Goal: Information Seeking & Learning: Learn about a topic

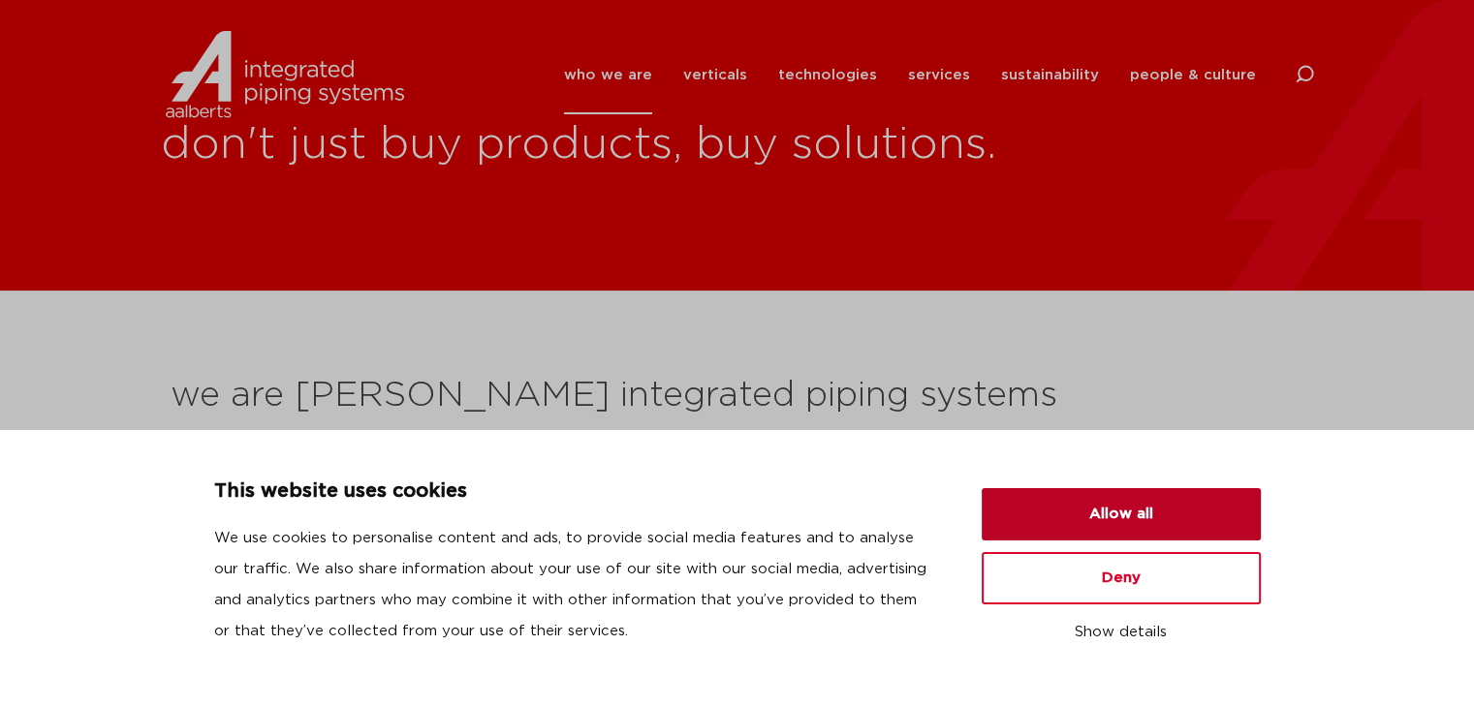
click at [1128, 515] on button "Allow all" at bounding box center [1121, 514] width 279 height 52
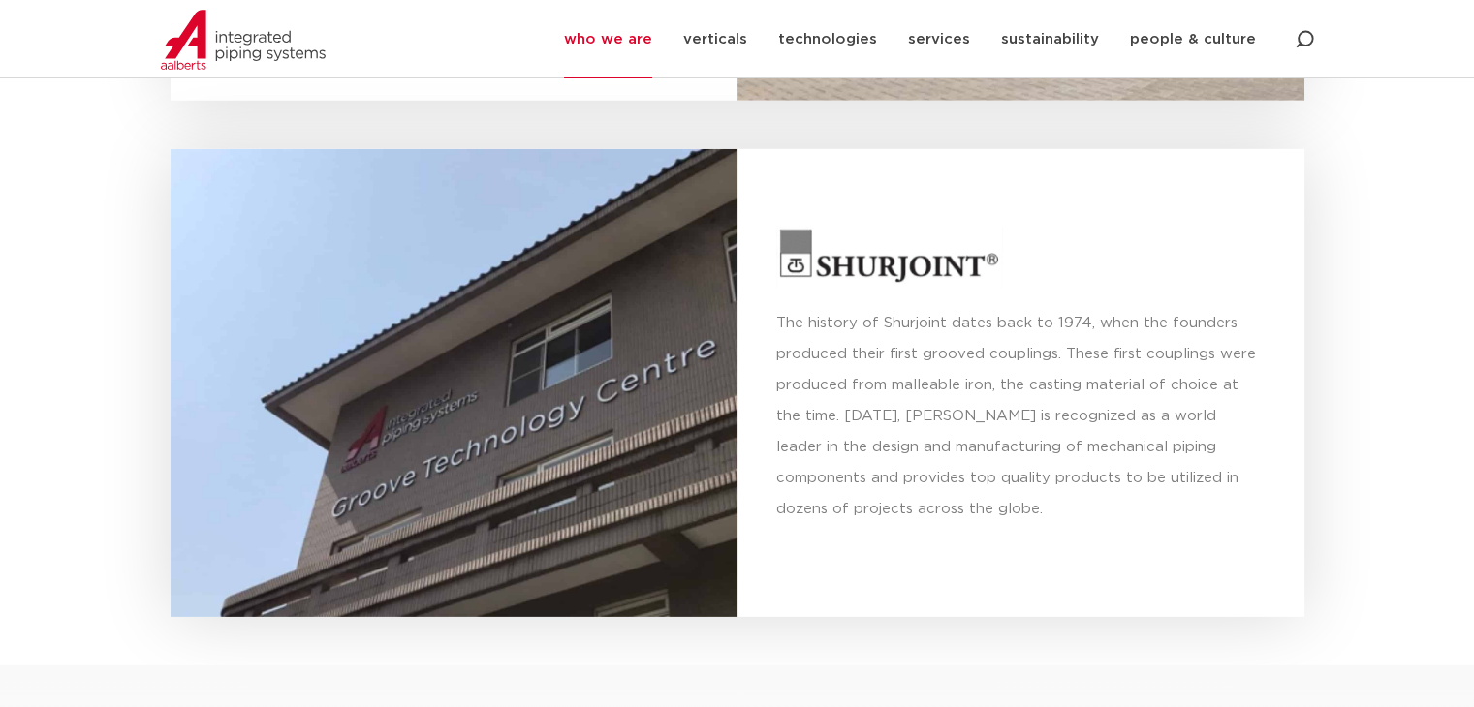
scroll to position [5717, 0]
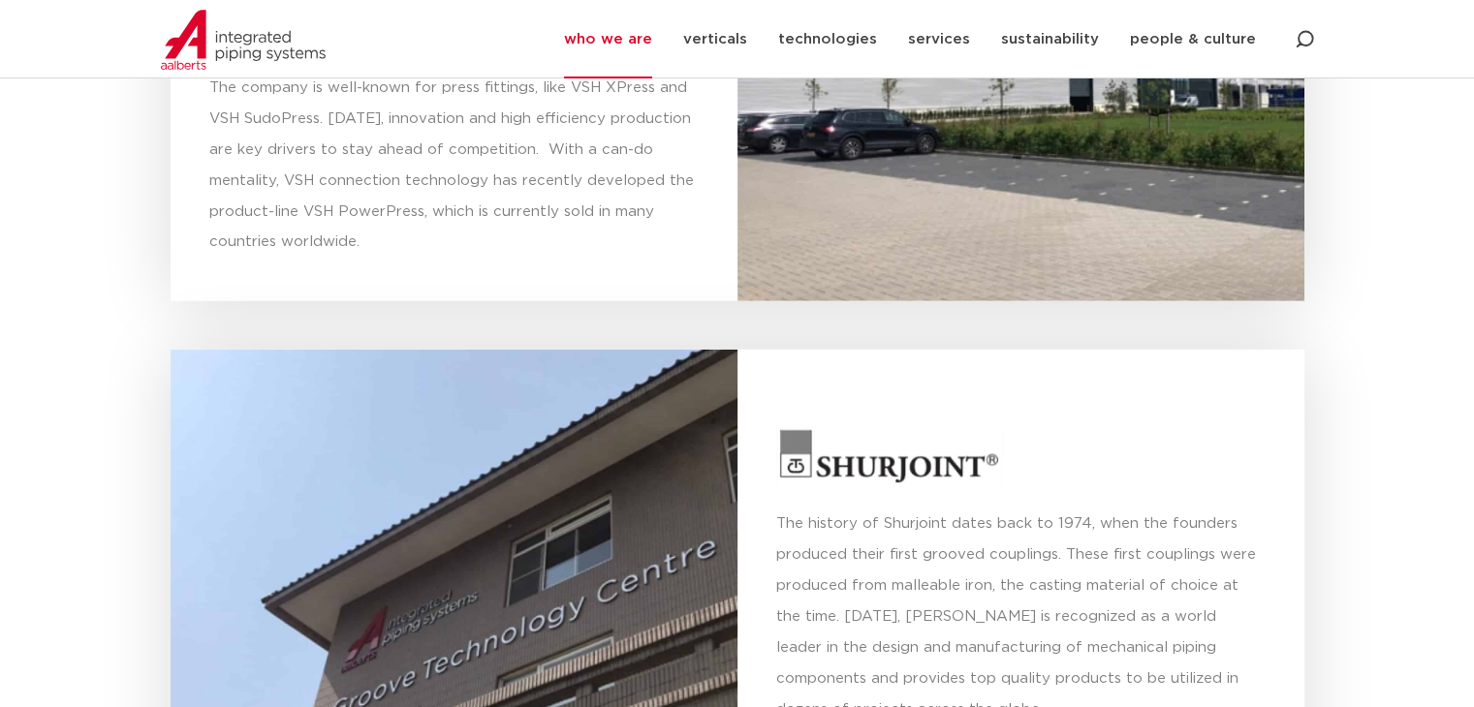
click at [650, 40] on link "who we are" at bounding box center [608, 39] width 88 height 78
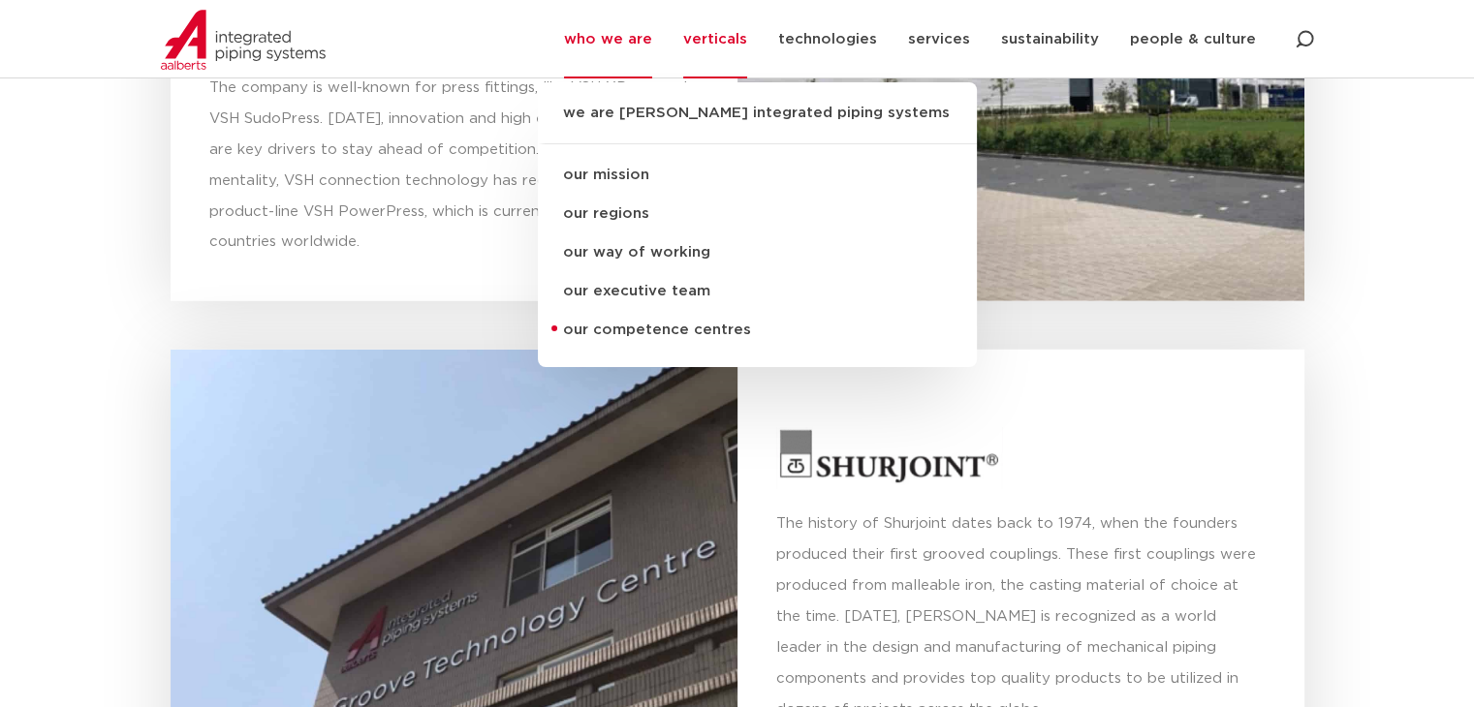
click at [733, 38] on link "verticals" at bounding box center [715, 39] width 64 height 78
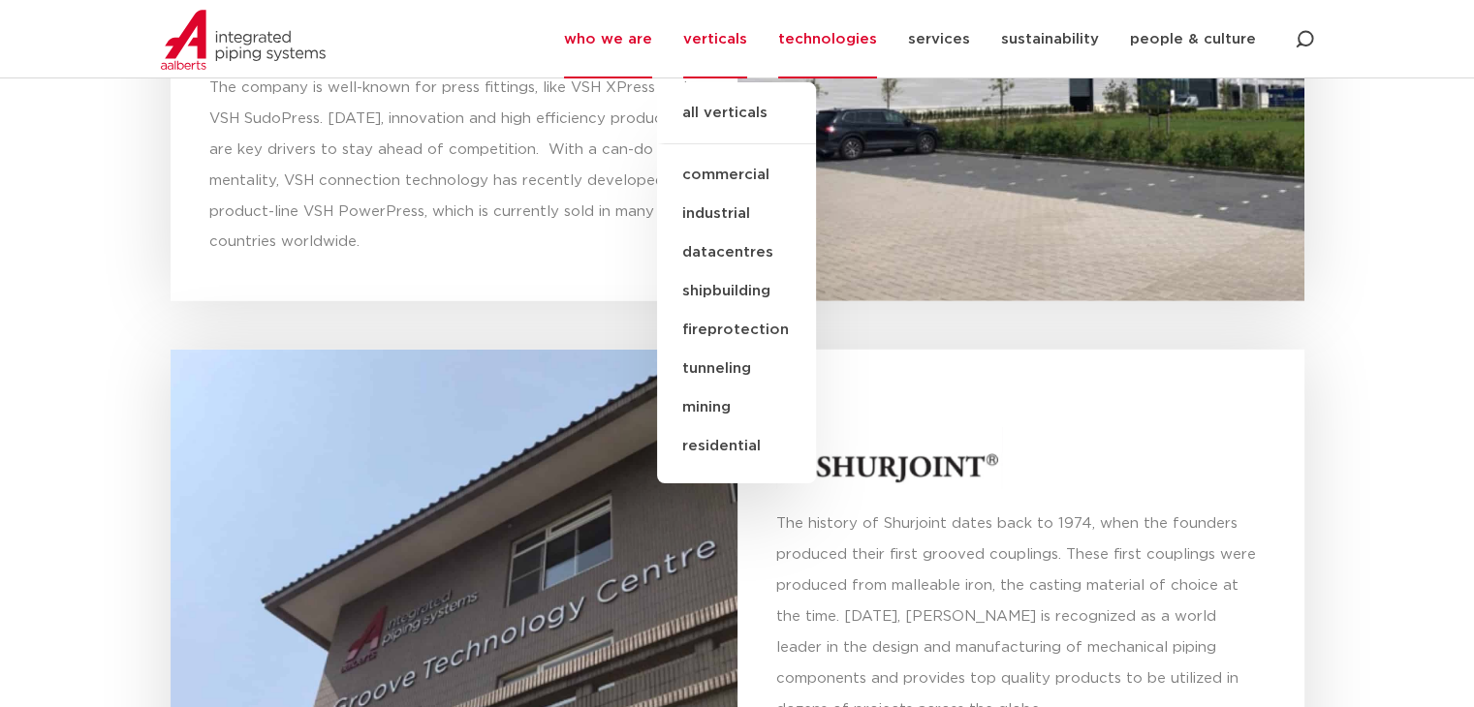
click at [802, 43] on link "technologies" at bounding box center [827, 39] width 99 height 78
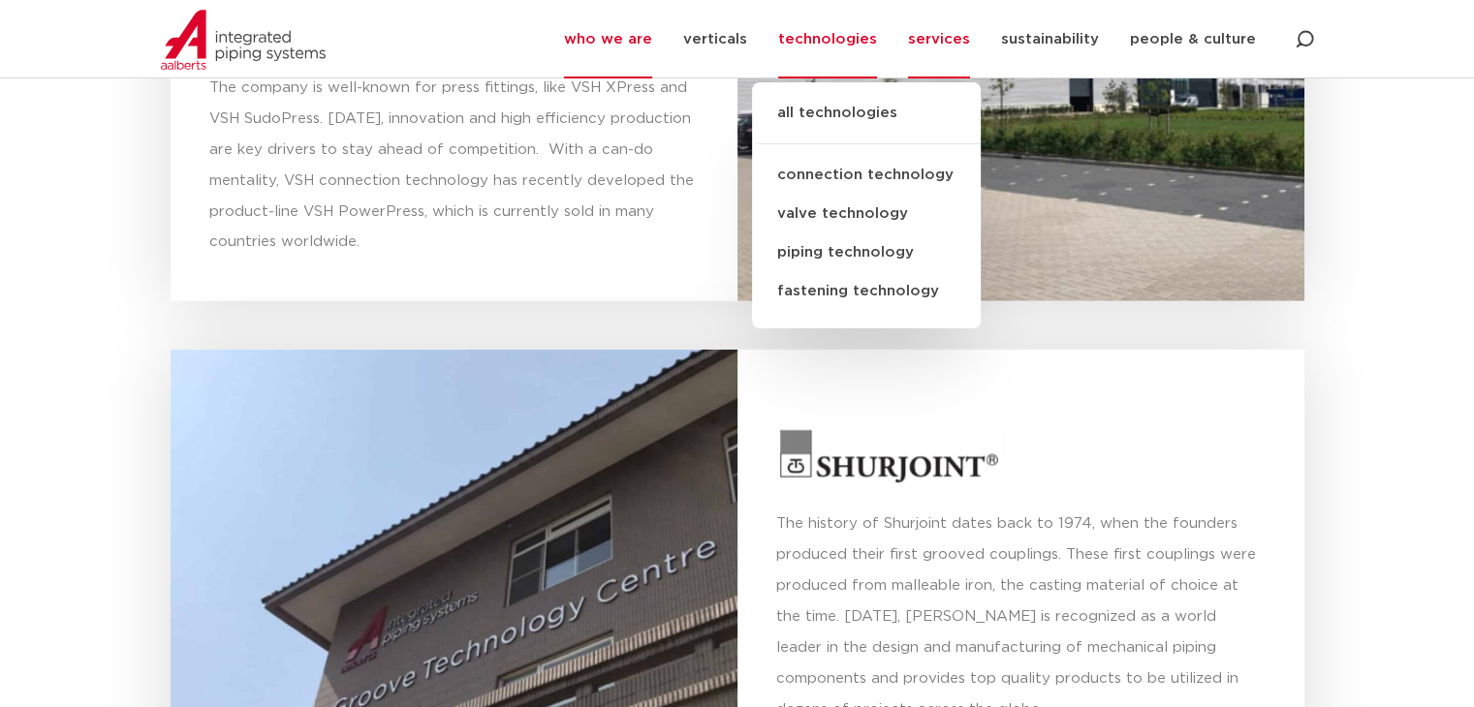
click at [927, 43] on link "services" at bounding box center [939, 39] width 62 height 78
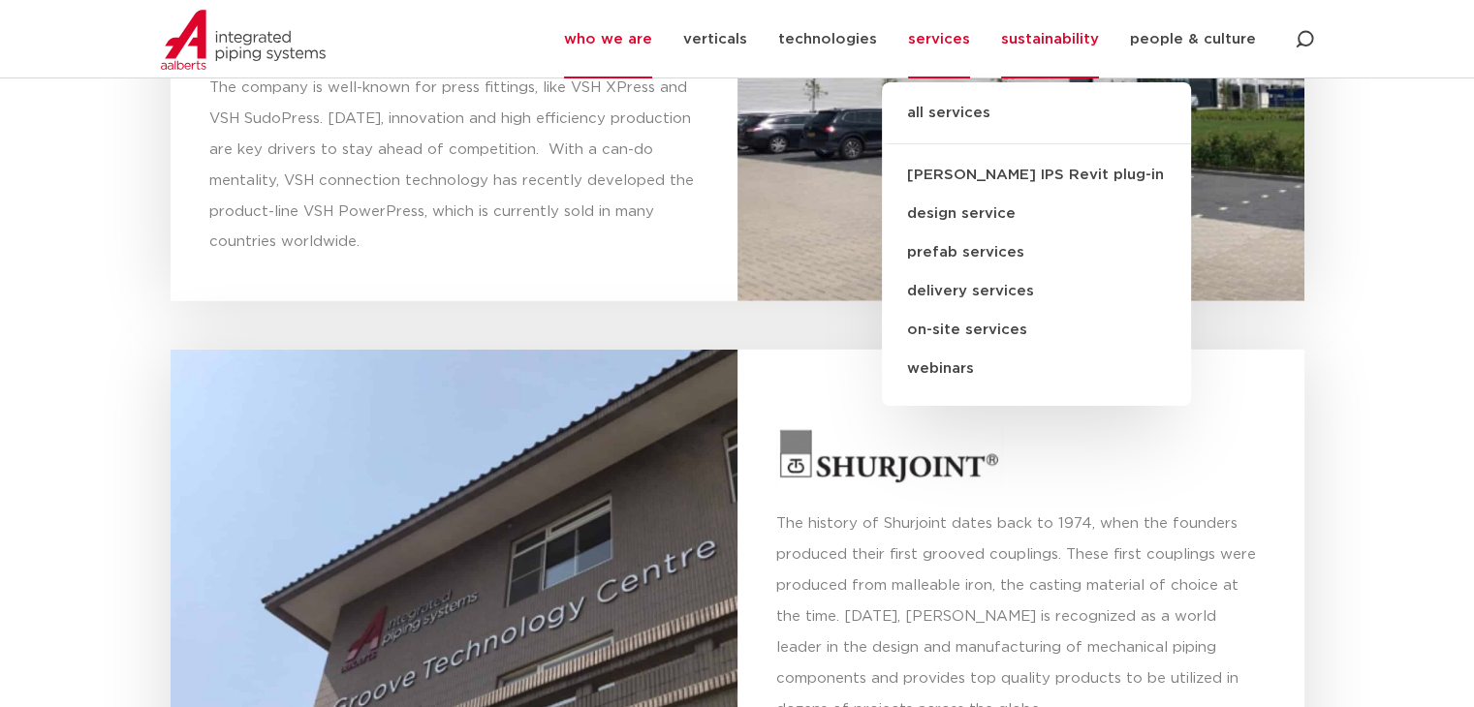
click at [1033, 40] on link "sustainability" at bounding box center [1050, 39] width 98 height 78
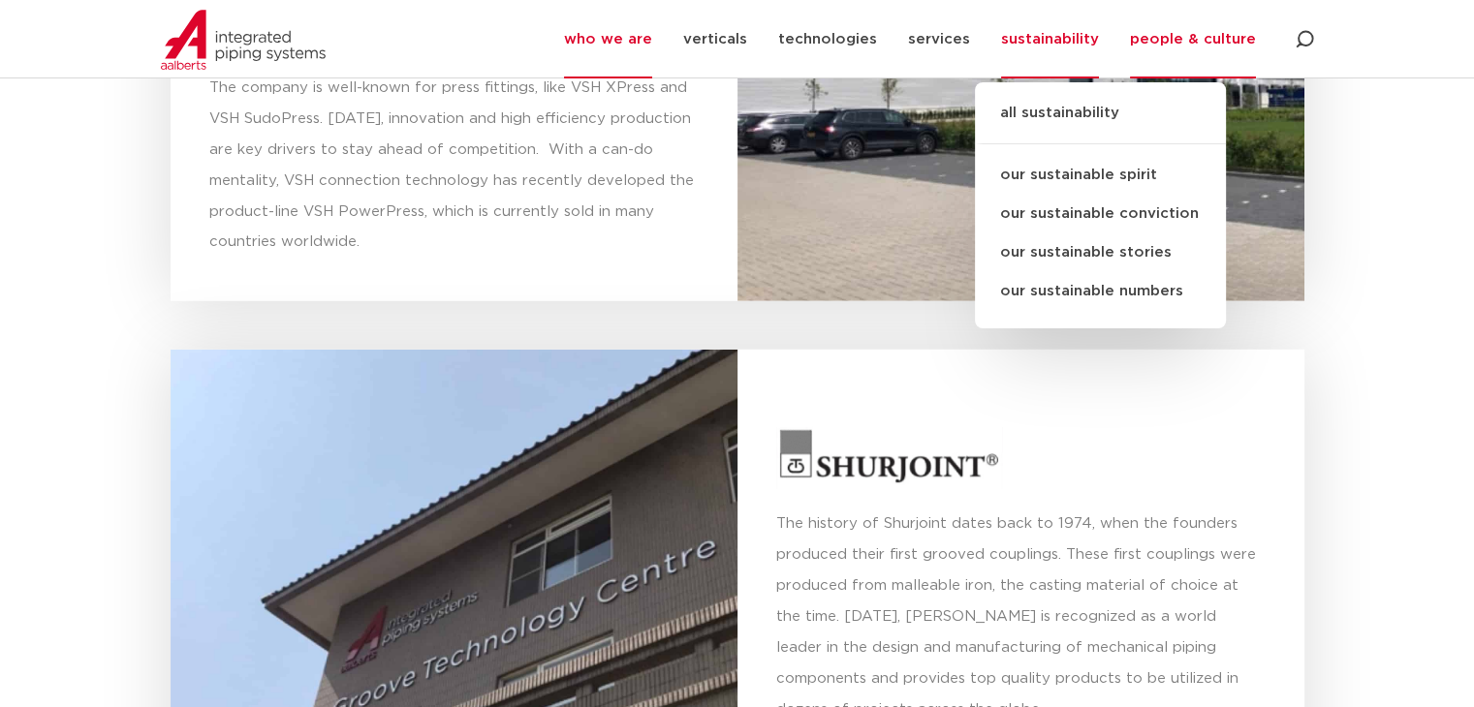
click at [1169, 44] on link "people & culture" at bounding box center [1193, 39] width 126 height 78
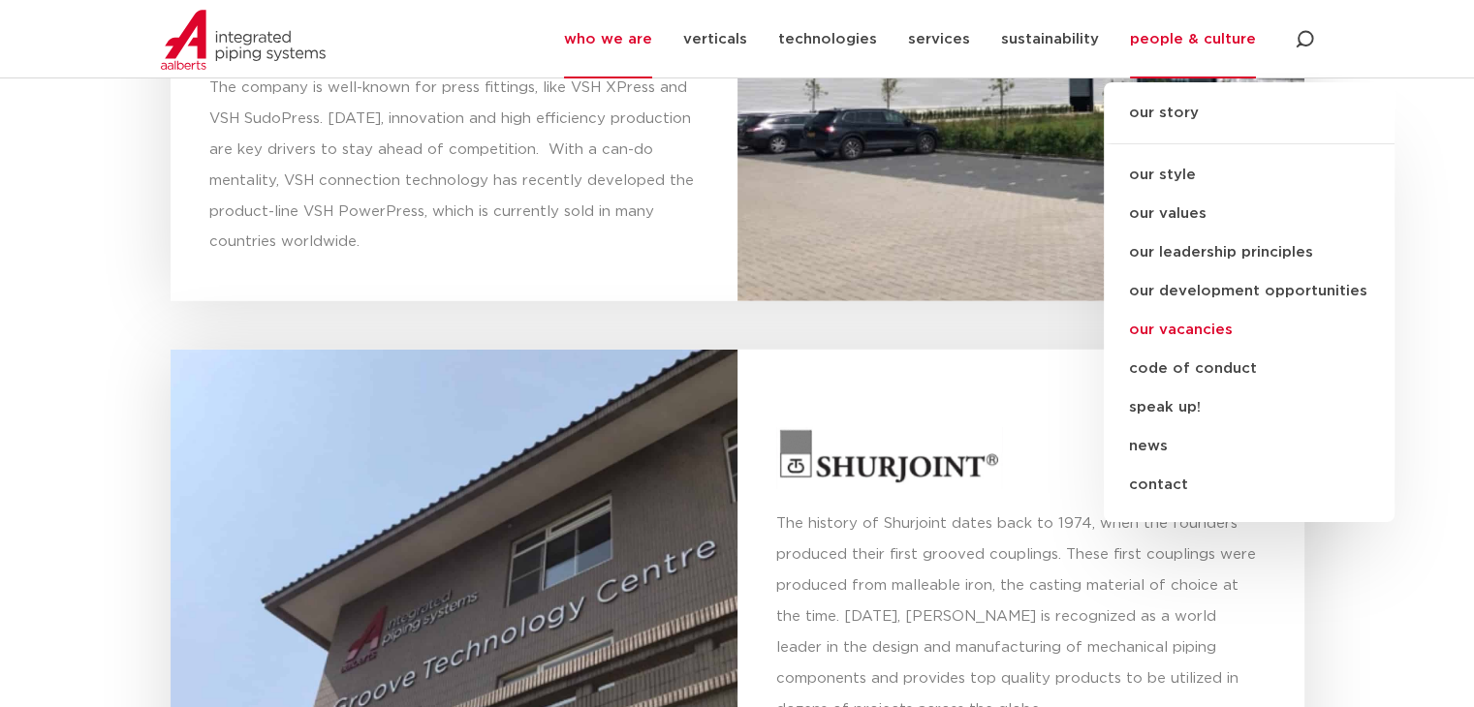
click at [1222, 329] on link "our vacancies" at bounding box center [1249, 330] width 291 height 39
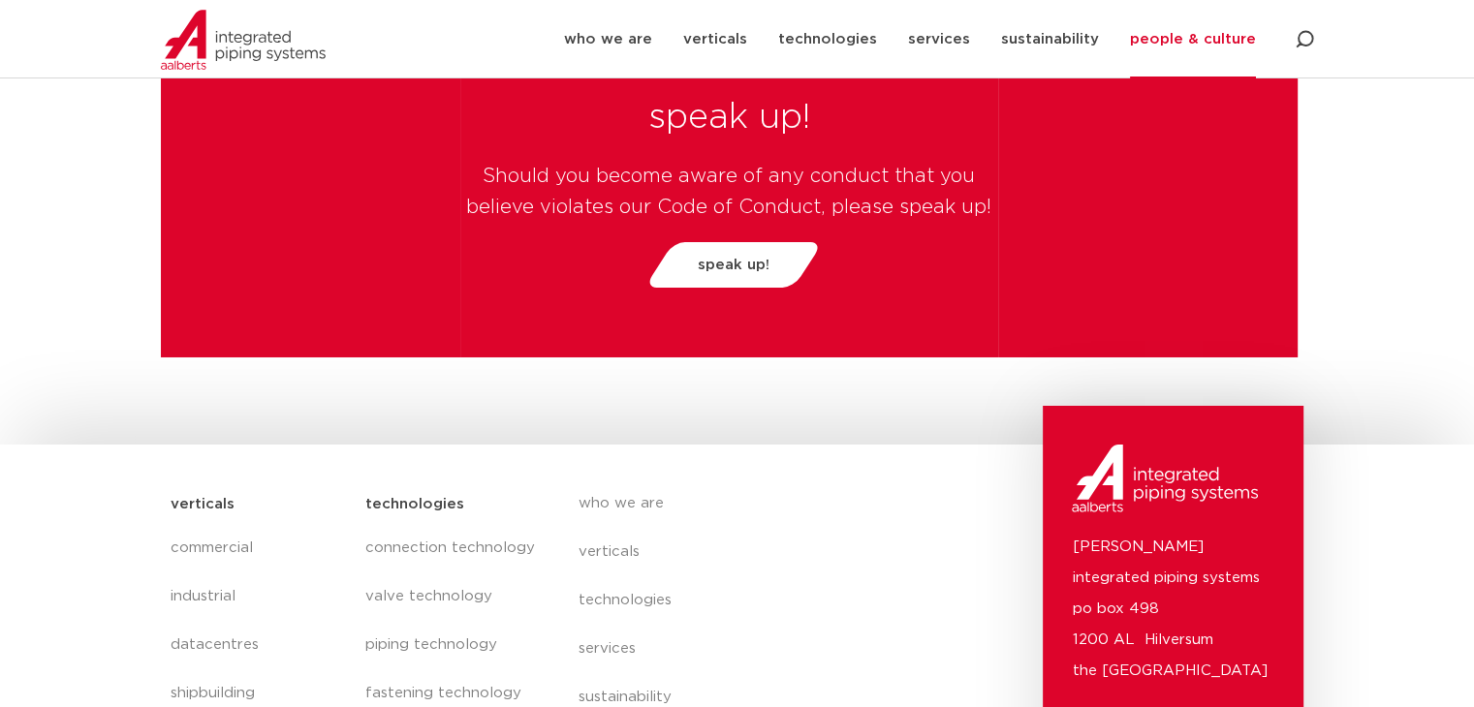
scroll to position [6905, 0]
